Goal: Task Accomplishment & Management: Manage account settings

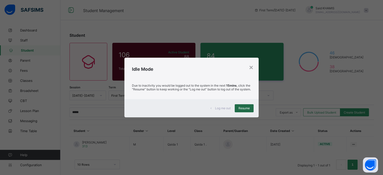
click at [248, 110] on span "Resume" at bounding box center [243, 108] width 11 height 4
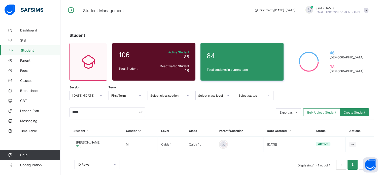
scroll to position [7, 0]
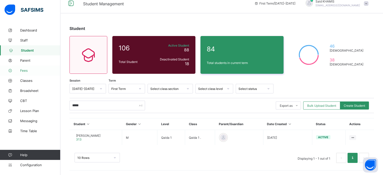
click at [25, 71] on span "Fees" at bounding box center [40, 70] width 40 height 4
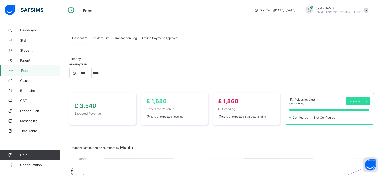
click at [368, 10] on span at bounding box center [366, 10] width 5 height 5
click at [285, 42] on div "Dashboard Student List Transaction Log Offline Payment Approval" at bounding box center [221, 38] width 304 height 10
click at [105, 36] on span "Student List" at bounding box center [100, 38] width 17 height 4
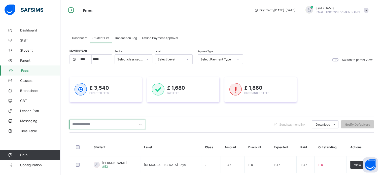
click at [111, 124] on input "text" at bounding box center [107, 125] width 76 height 10
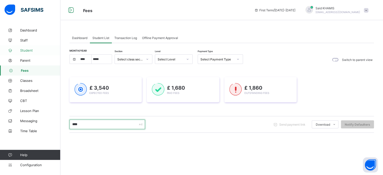
type input "****"
click at [28, 52] on span "Student" at bounding box center [40, 50] width 40 height 4
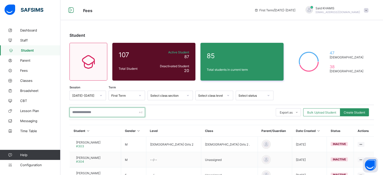
click at [100, 114] on input "text" at bounding box center [107, 113] width 76 height 10
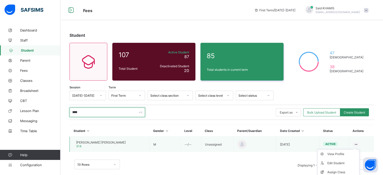
type input "****"
click at [356, 143] on icon at bounding box center [356, 145] width 4 height 4
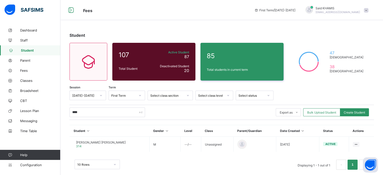
scroll to position [7, 0]
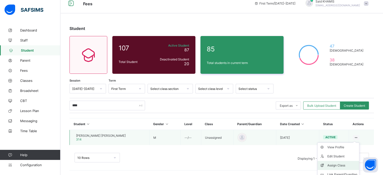
click at [339, 163] on div "Assign Class" at bounding box center [342, 165] width 30 height 5
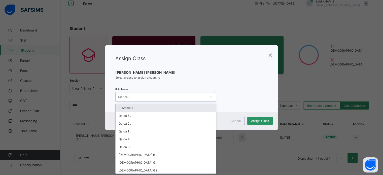
scroll to position [0, 0]
click at [207, 98] on div at bounding box center [211, 97] width 9 height 8
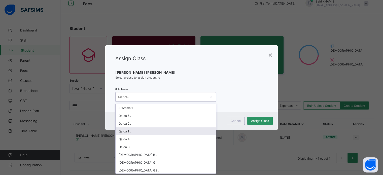
click at [165, 133] on div "Qaida 1 ." at bounding box center [166, 131] width 100 height 8
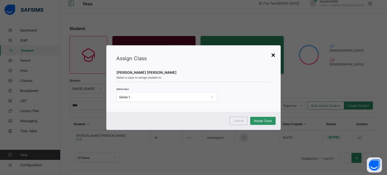
click at [274, 56] on div "×" at bounding box center [273, 54] width 5 height 9
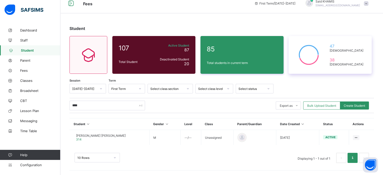
click at [341, 39] on div "47 [DEMOGRAPHIC_DATA] 38 [DEMOGRAPHIC_DATA]" at bounding box center [330, 55] width 83 height 38
click at [368, 4] on span at bounding box center [366, 3] width 5 height 5
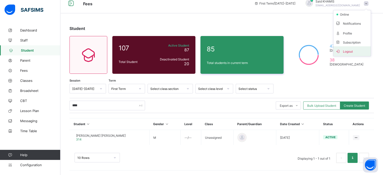
click at [355, 51] on span "Logout" at bounding box center [351, 51] width 33 height 6
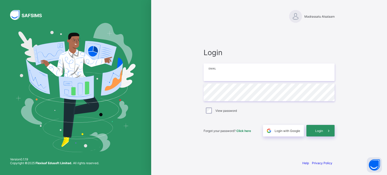
type input "**********"
click at [325, 129] on span at bounding box center [329, 131] width 12 height 12
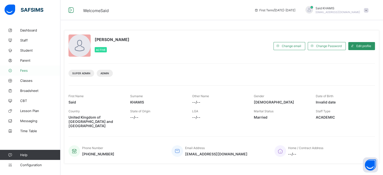
click at [26, 72] on span "Fees" at bounding box center [40, 70] width 40 height 4
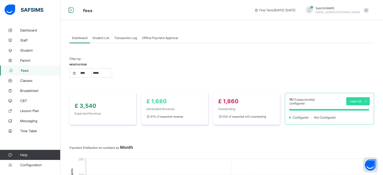
click at [107, 38] on span "Student List" at bounding box center [100, 38] width 17 height 4
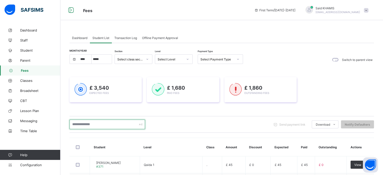
click at [110, 125] on input "text" at bounding box center [107, 125] width 76 height 10
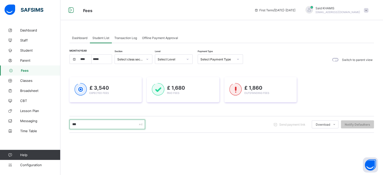
type input "****"
click at [30, 52] on link "Student" at bounding box center [30, 50] width 60 height 10
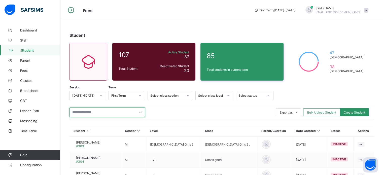
click at [110, 114] on input "text" at bounding box center [107, 113] width 76 height 10
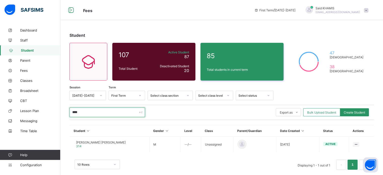
type input "****"
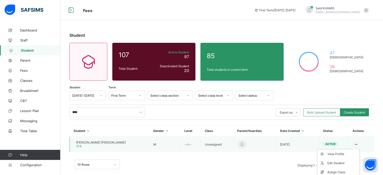
click at [358, 149] on ul "View Profile Edit Student Assign Class Link Parent/Guardian Delete Student" at bounding box center [338, 172] width 42 height 46
click at [343, 174] on div "Assign Class" at bounding box center [342, 172] width 30 height 5
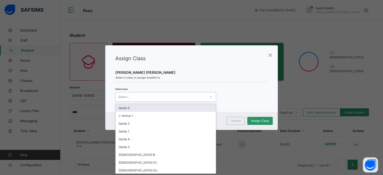
click at [210, 97] on icon at bounding box center [210, 96] width 3 height 5
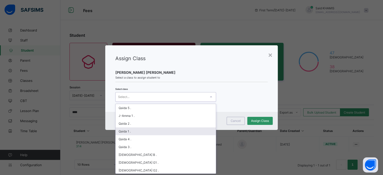
click at [175, 132] on div "Qaida 1 ." at bounding box center [166, 131] width 100 height 8
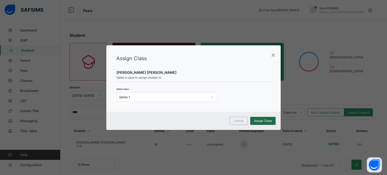
click at [264, 120] on span "Assign Class" at bounding box center [263, 121] width 18 height 4
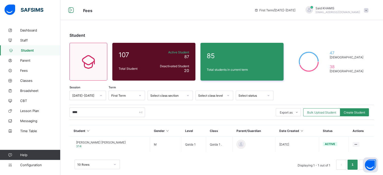
scroll to position [7, 0]
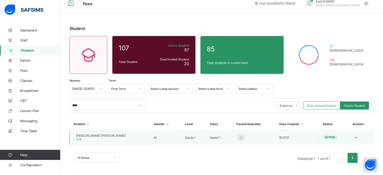
click at [95, 134] on span "[PERSON_NAME] [PERSON_NAME]" at bounding box center [101, 136] width 50 height 4
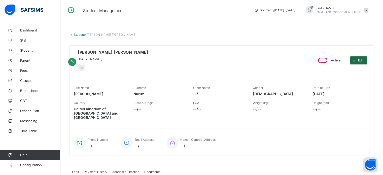
click at [367, 63] on div "Edit" at bounding box center [358, 60] width 17 height 8
select select "**"
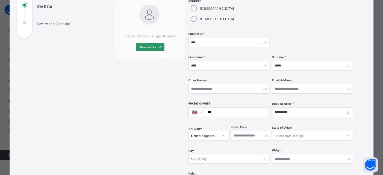
scroll to position [65, 0]
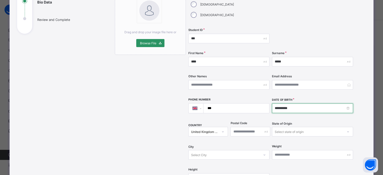
click at [308, 103] on input "**********" at bounding box center [312, 108] width 81 height 10
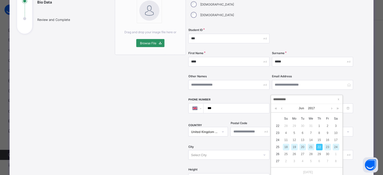
click at [327, 147] on div "23" at bounding box center [327, 147] width 7 height 7
type input "**********"
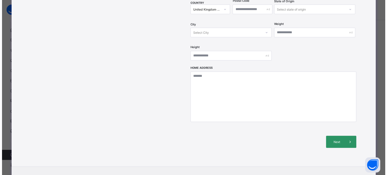
scroll to position [190, 0]
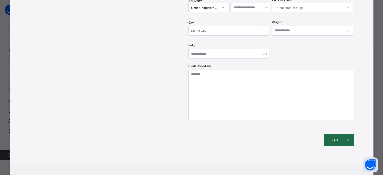
click at [336, 134] on div "Next" at bounding box center [339, 140] width 30 height 12
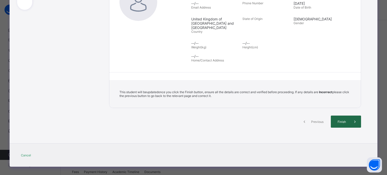
click at [349, 116] on span at bounding box center [355, 122] width 12 height 12
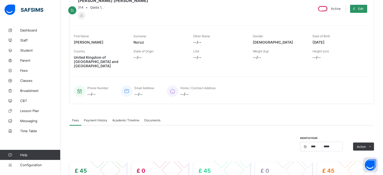
scroll to position [0, 0]
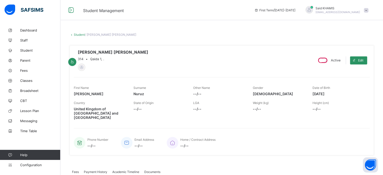
click at [80, 36] on link "Student" at bounding box center [79, 35] width 11 height 4
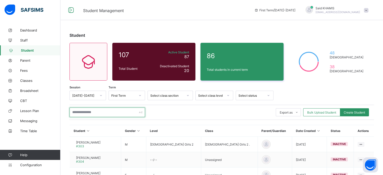
click at [102, 113] on input "text" at bounding box center [107, 113] width 76 height 10
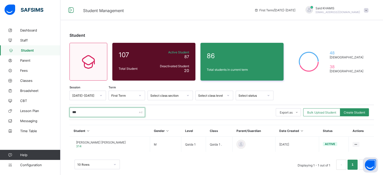
type input "****"
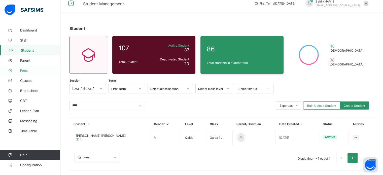
click at [24, 69] on span "Fees" at bounding box center [40, 70] width 40 height 4
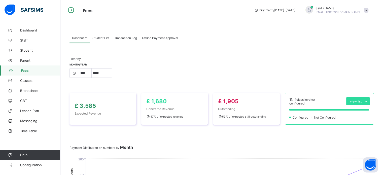
click at [103, 40] on div "Student List" at bounding box center [101, 38] width 22 height 10
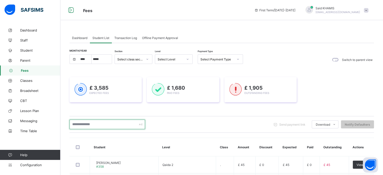
click at [116, 125] on input "text" at bounding box center [107, 125] width 76 height 10
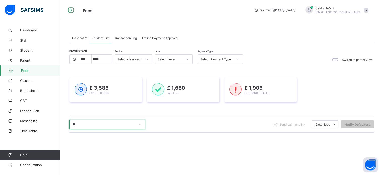
type input "****"
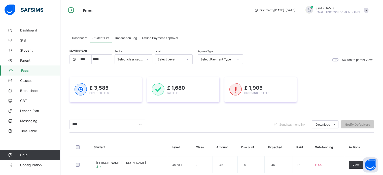
click at [168, 142] on th "Level" at bounding box center [180, 147] width 24 height 18
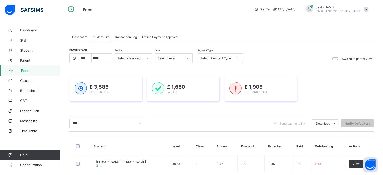
scroll to position [28, 0]
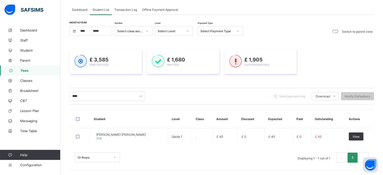
click at [249, 150] on div "10 Rows Displaying 1 - 1 out of 1 1" at bounding box center [221, 155] width 304 height 25
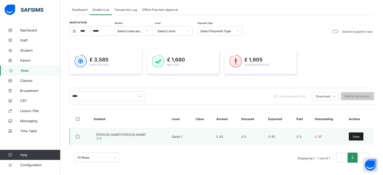
click at [358, 137] on span "View" at bounding box center [356, 137] width 7 height 4
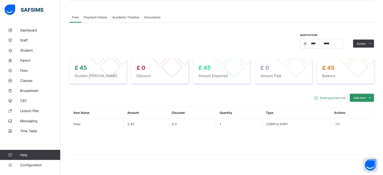
scroll to position [159, 0]
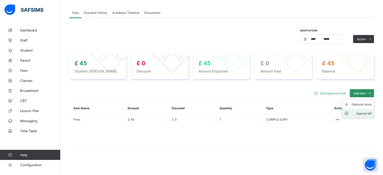
click at [370, 111] on div "Special bill" at bounding box center [361, 113] width 20 height 5
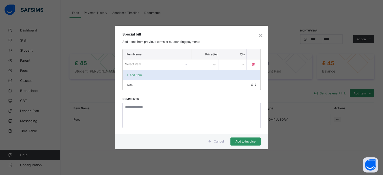
click at [204, 63] on input "number" at bounding box center [204, 64] width 27 height 10
click at [262, 36] on div "×" at bounding box center [260, 35] width 5 height 9
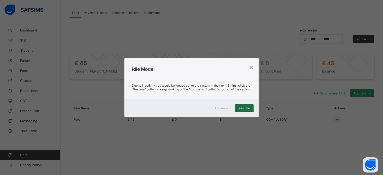
click at [244, 110] on span "Resume" at bounding box center [243, 108] width 11 height 4
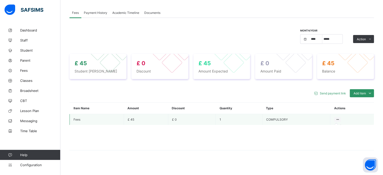
click at [340, 118] on icon at bounding box center [337, 120] width 4 height 4
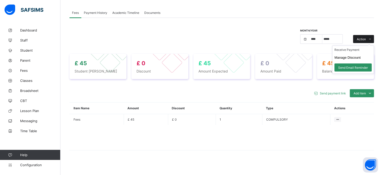
click at [372, 35] on span at bounding box center [370, 39] width 8 height 8
click at [359, 56] on button "Manage Discount" at bounding box center [347, 58] width 26 height 4
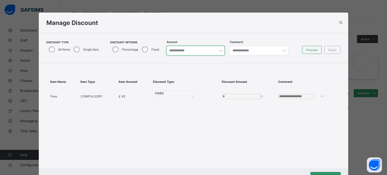
click at [195, 52] on input "*" at bounding box center [195, 51] width 58 height 10
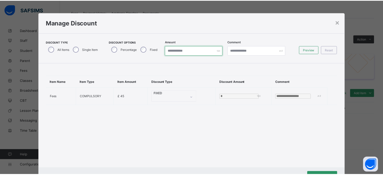
scroll to position [21, 0]
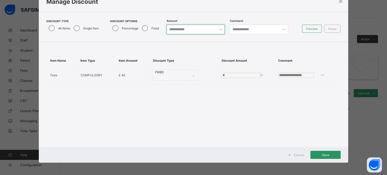
type input "**"
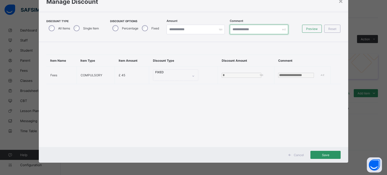
click at [272, 30] on input "text" at bounding box center [259, 30] width 58 height 10
type input "**********"
click at [313, 28] on span "Preview" at bounding box center [312, 29] width 12 height 4
type input "**"
type input "**********"
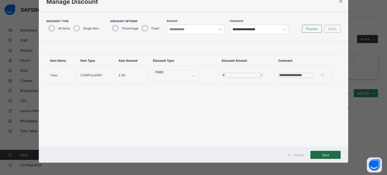
click at [325, 156] on span "Save" at bounding box center [325, 155] width 23 height 4
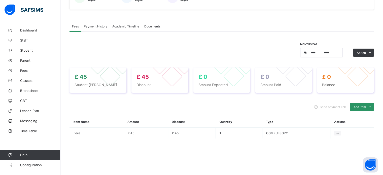
scroll to position [159, 0]
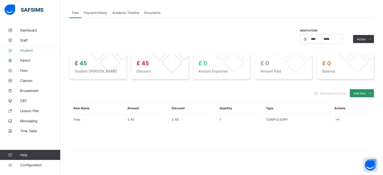
click at [29, 51] on span "Student" at bounding box center [40, 50] width 40 height 4
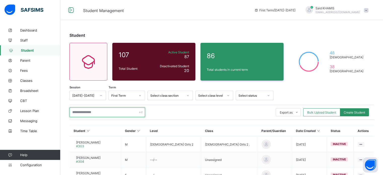
click at [108, 112] on input "text" at bounding box center [107, 113] width 76 height 10
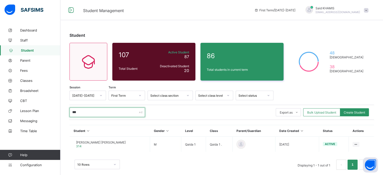
type input "****"
click at [27, 72] on span "Fees" at bounding box center [40, 70] width 40 height 4
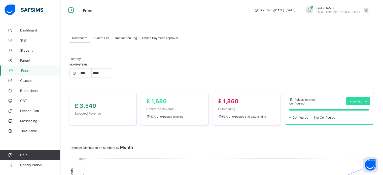
click at [105, 38] on span "Student List" at bounding box center [100, 38] width 17 height 4
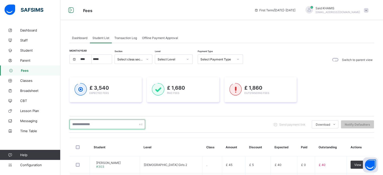
click at [122, 126] on input "text" at bounding box center [107, 125] width 76 height 10
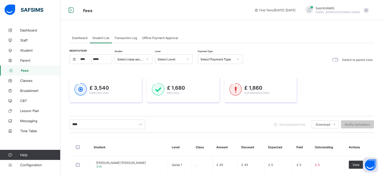
click at [28, 74] on link "Fees" at bounding box center [30, 70] width 60 height 10
click at [113, 122] on input "****" at bounding box center [107, 125] width 76 height 10
type input "*"
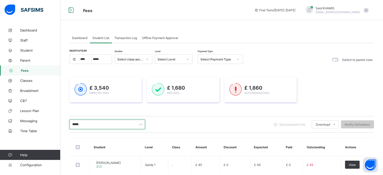
scroll to position [28, 0]
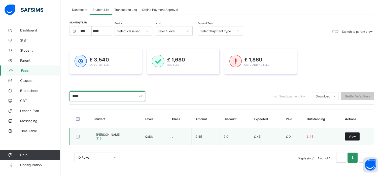
type input "*****"
click at [355, 138] on span "View" at bounding box center [352, 137] width 7 height 4
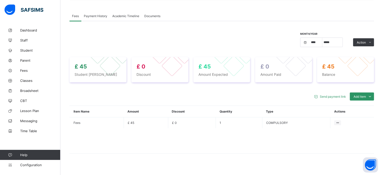
scroll to position [156, 0]
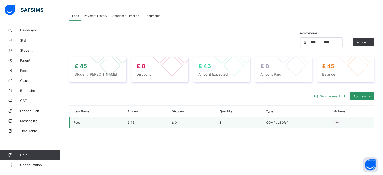
click at [340, 121] on icon at bounding box center [337, 123] width 4 height 4
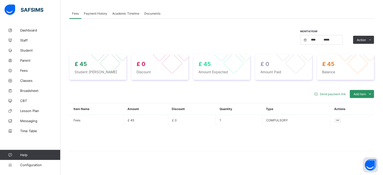
scroll to position [155, 0]
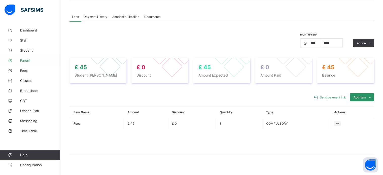
click at [26, 60] on span "Parent" at bounding box center [40, 60] width 40 height 4
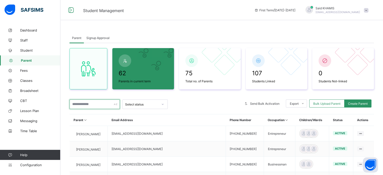
click at [97, 105] on input "text" at bounding box center [94, 104] width 50 height 10
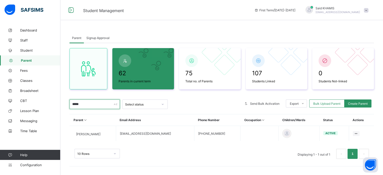
scroll to position [1, 0]
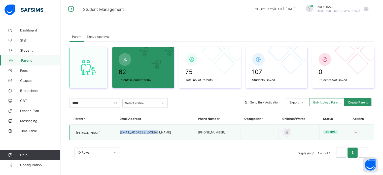
drag, startPoint x: 158, startPoint y: 132, endPoint x: 123, endPoint y: 130, distance: 35.3
click at [123, 130] on td "[EMAIL_ADDRESS][DOMAIN_NAME]" at bounding box center [155, 132] width 78 height 15
copy td "[EMAIL_ADDRESS][DOMAIN_NAME]"
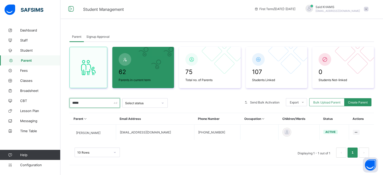
click at [100, 102] on input "*****" at bounding box center [94, 103] width 50 height 10
type input "*"
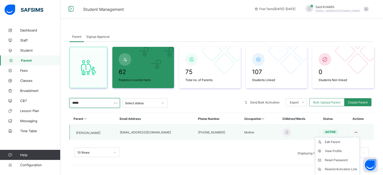
type input "*****"
click at [357, 137] on ul "Edit Parent View Profile Reset Password Resend Activation Link Change Email Lin…" at bounding box center [337, 169] width 45 height 64
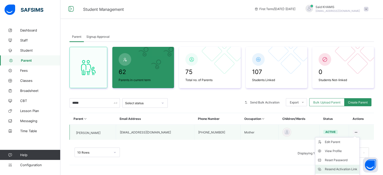
click at [347, 167] on div "Resend Activation Link" at bounding box center [341, 169] width 32 height 5
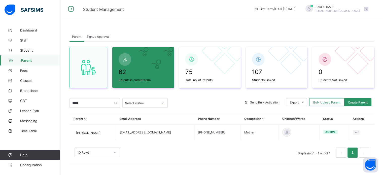
click at [28, 63] on link "Parent" at bounding box center [30, 60] width 60 height 10
click at [28, 52] on span "Student" at bounding box center [40, 50] width 40 height 4
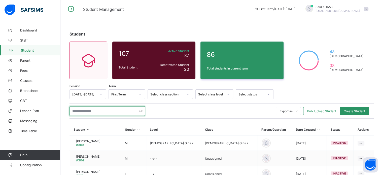
click at [93, 109] on input "text" at bounding box center [107, 111] width 76 height 10
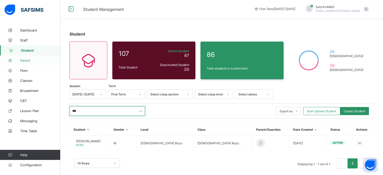
type input "***"
click at [28, 60] on span "Parent" at bounding box center [40, 60] width 40 height 4
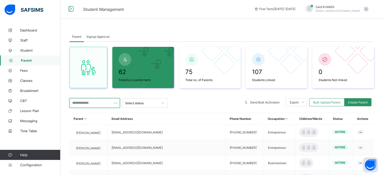
click at [94, 104] on input "text" at bounding box center [94, 103] width 50 height 10
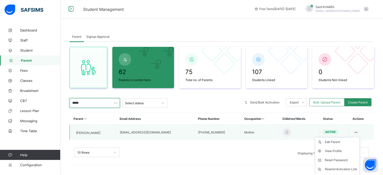
type input "*****"
click at [356, 131] on icon at bounding box center [356, 132] width 4 height 4
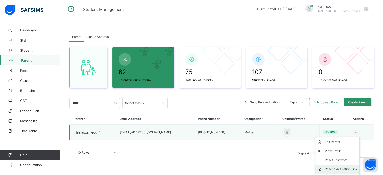
click at [339, 168] on div "Resend Activation Link" at bounding box center [341, 169] width 32 height 5
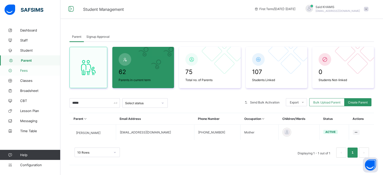
click at [28, 73] on link "Fees" at bounding box center [30, 70] width 60 height 10
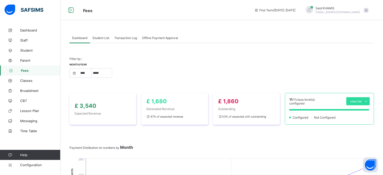
click at [104, 39] on span "Student List" at bounding box center [100, 38] width 17 height 4
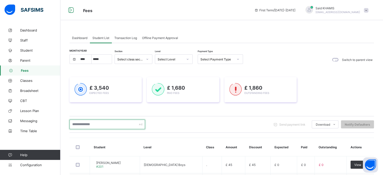
click at [109, 125] on input "text" at bounding box center [107, 125] width 76 height 10
type input "*****"
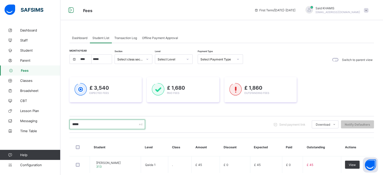
scroll to position [28, 0]
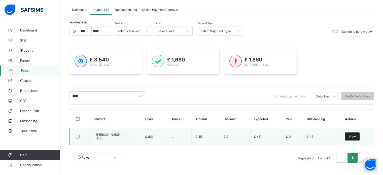
click at [356, 136] on span "View" at bounding box center [352, 137] width 7 height 4
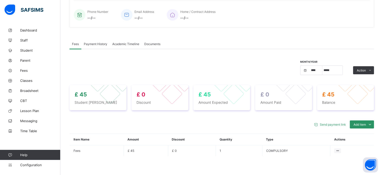
scroll to position [159, 0]
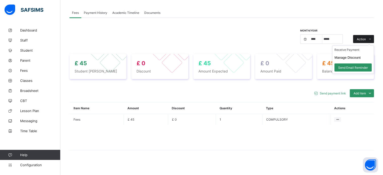
click at [372, 38] on icon at bounding box center [370, 39] width 4 height 3
click at [361, 47] on li "Receive Payment" at bounding box center [352, 50] width 41 height 8
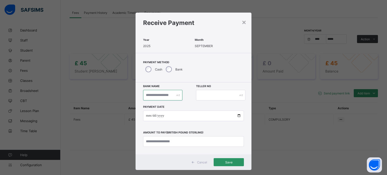
click at [172, 96] on input "text" at bounding box center [162, 95] width 39 height 11
paste input "**********"
type input "**********"
click at [238, 117] on input "date" at bounding box center [193, 116] width 101 height 11
type input "**********"
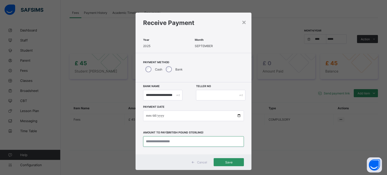
click at [178, 142] on input "currency" at bounding box center [193, 141] width 101 height 11
click at [226, 162] on span "Save" at bounding box center [228, 162] width 23 height 4
click at [167, 142] on input "currency" at bounding box center [193, 141] width 101 height 11
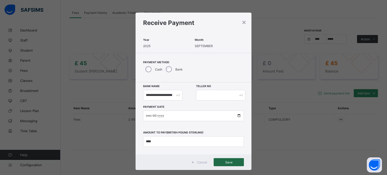
click at [225, 161] on span "Save" at bounding box center [228, 162] width 23 height 4
click at [197, 144] on input "currency" at bounding box center [193, 141] width 101 height 11
click at [186, 144] on input "currency" at bounding box center [193, 141] width 101 height 11
type input "****"
click at [234, 163] on span "Save" at bounding box center [228, 162] width 23 height 4
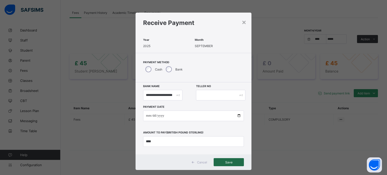
click at [234, 163] on span "Save" at bounding box center [228, 162] width 23 height 4
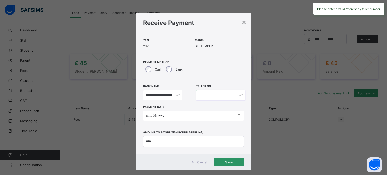
click at [217, 92] on input "text" at bounding box center [220, 95] width 49 height 11
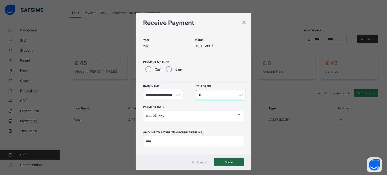
type input "*"
click at [233, 164] on div "Save" at bounding box center [229, 162] width 30 height 8
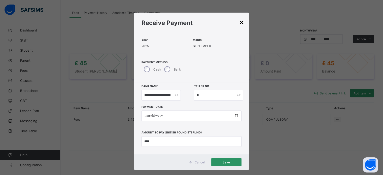
click at [243, 23] on div "×" at bounding box center [241, 22] width 5 height 9
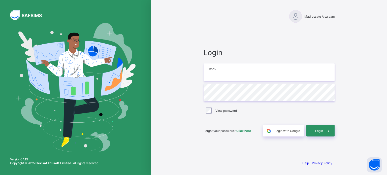
type input "**********"
click at [320, 132] on span "Login" at bounding box center [319, 131] width 8 height 4
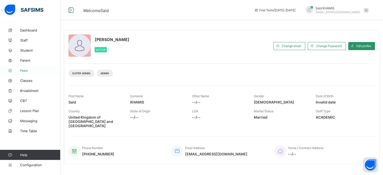
click at [30, 70] on span "Fees" at bounding box center [40, 70] width 40 height 4
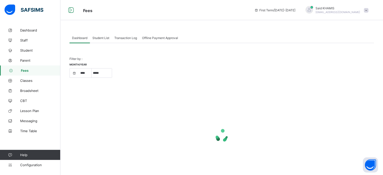
select select "****"
select select "*"
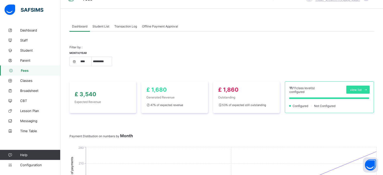
scroll to position [9, 0]
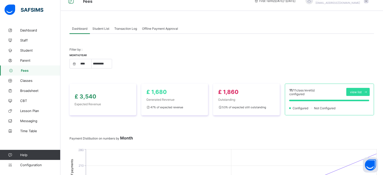
click at [103, 29] on span "Student List" at bounding box center [100, 29] width 17 height 4
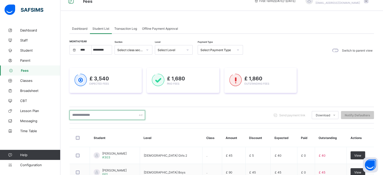
click at [115, 114] on input "text" at bounding box center [107, 115] width 76 height 10
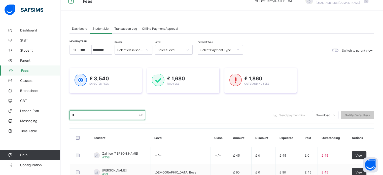
type input "******"
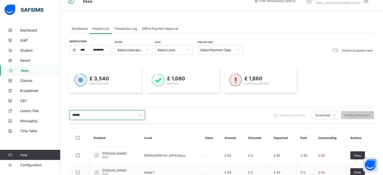
scroll to position [45, 0]
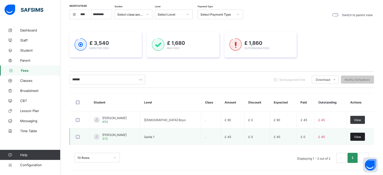
click at [361, 136] on div "View" at bounding box center [357, 137] width 15 height 8
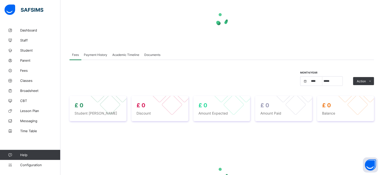
select select "****"
select select "*"
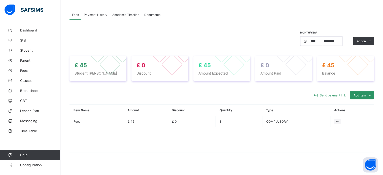
scroll to position [159, 0]
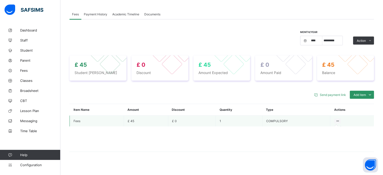
click at [337, 119] on div at bounding box center [337, 121] width 7 height 5
click at [340, 119] on icon at bounding box center [337, 121] width 4 height 4
click at [177, 119] on span "£ 0" at bounding box center [174, 121] width 5 height 4
click at [339, 119] on icon at bounding box center [337, 121] width 4 height 4
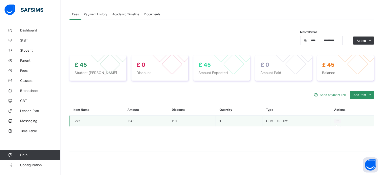
click at [340, 119] on icon at bounding box center [337, 121] width 4 height 4
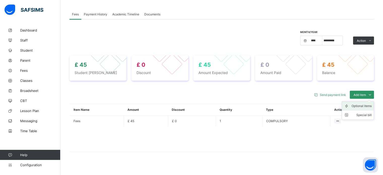
click at [369, 103] on div "Optional items" at bounding box center [361, 105] width 20 height 5
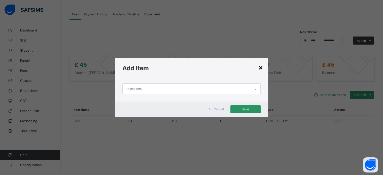
click at [261, 67] on div "×" at bounding box center [260, 67] width 5 height 9
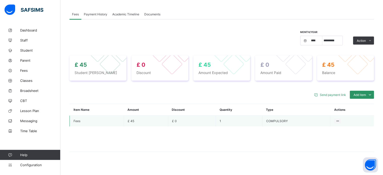
click at [234, 116] on td "1" at bounding box center [239, 121] width 47 height 11
click at [340, 119] on icon at bounding box center [337, 121] width 4 height 4
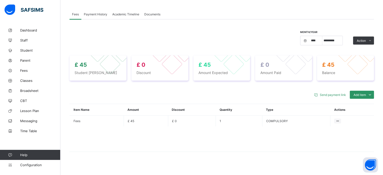
click at [306, 104] on th "Type" at bounding box center [296, 110] width 68 height 12
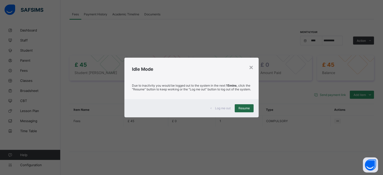
click at [248, 110] on span "Resume" at bounding box center [243, 108] width 11 height 4
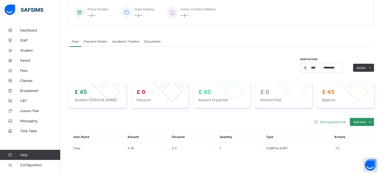
scroll to position [118, 0]
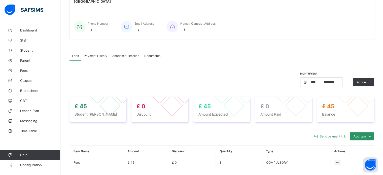
click at [296, 127] on div "Send payment link Add item Optional items Special bill Item Name Amount Discoun…" at bounding box center [221, 165] width 304 height 76
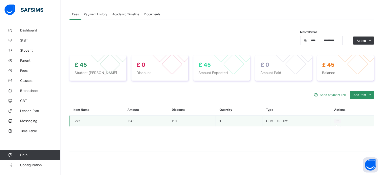
click at [340, 119] on icon at bounding box center [337, 121] width 4 height 4
